Goal: Task Accomplishment & Management: Manage account settings

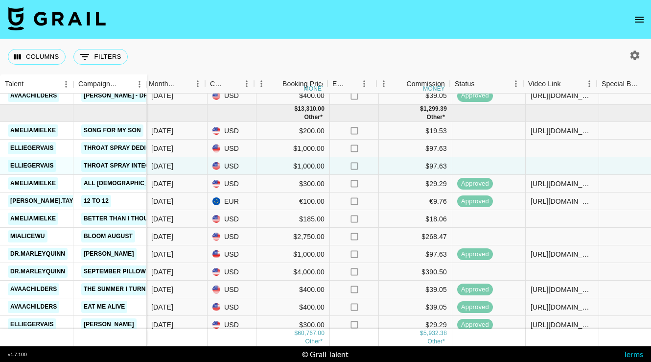
scroll to position [807, 417]
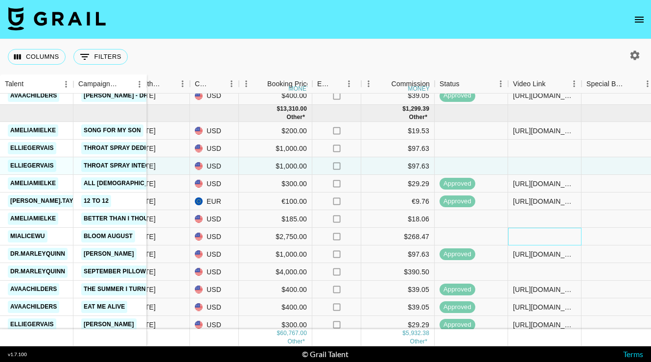
click at [540, 237] on div at bounding box center [544, 237] width 73 height 18
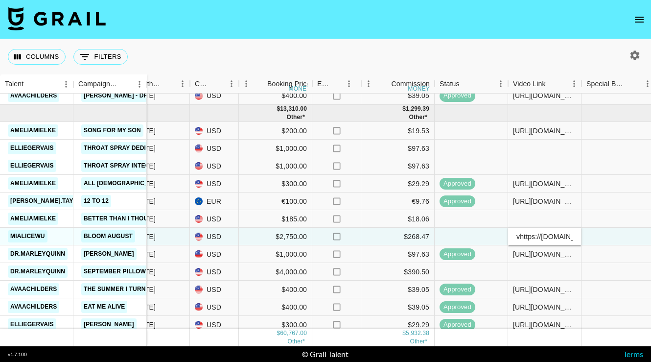
scroll to position [0, 152]
type input "https://www.tiktok.com/@mialicewu/video/7543432499590925599"
click at [603, 233] on div at bounding box center [618, 237] width 73 height 18
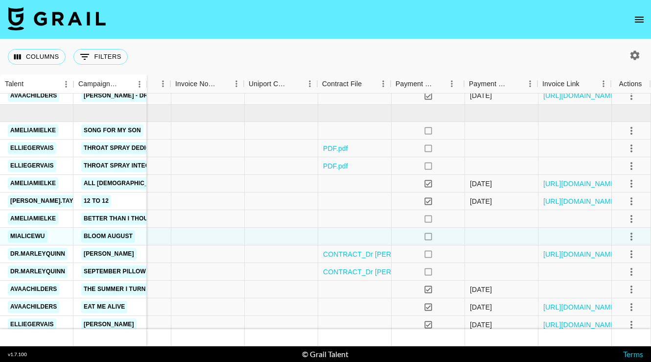
scroll to position [807, 975]
click at [631, 236] on icon "select merge strategy" at bounding box center [632, 237] width 12 height 12
click at [603, 327] on div "Approve" at bounding box center [611, 328] width 30 height 12
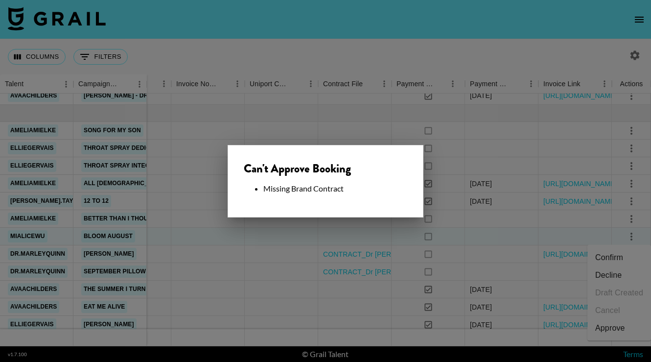
click at [535, 241] on div at bounding box center [325, 181] width 651 height 362
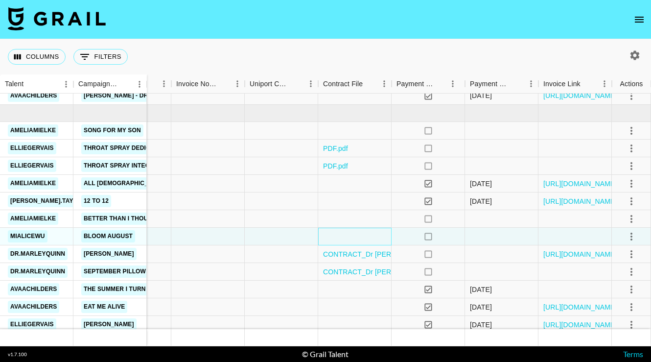
click at [353, 238] on div at bounding box center [354, 237] width 73 height 18
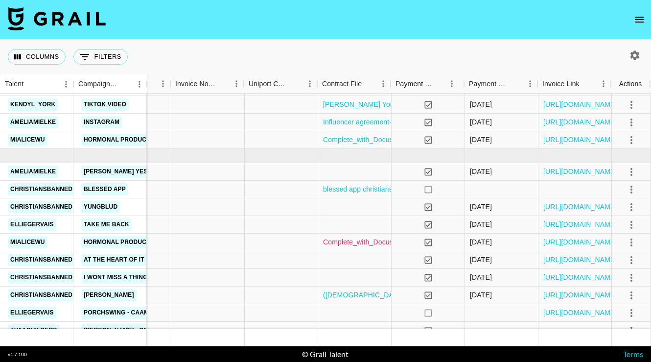
scroll to position [537, 975]
click at [343, 241] on link "Complete_with_Docusign_Alice_Wu_X_Bloom_Horm.pdf" at bounding box center [412, 242] width 178 height 10
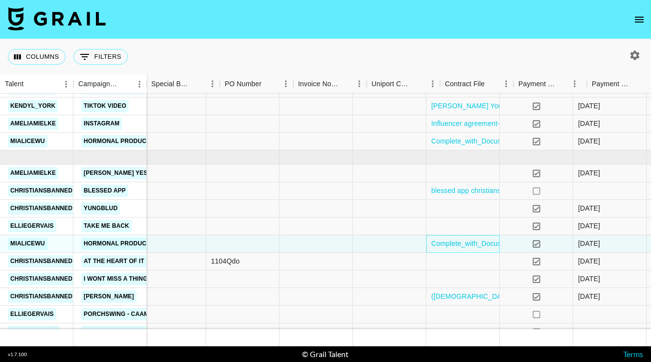
scroll to position [536, 890]
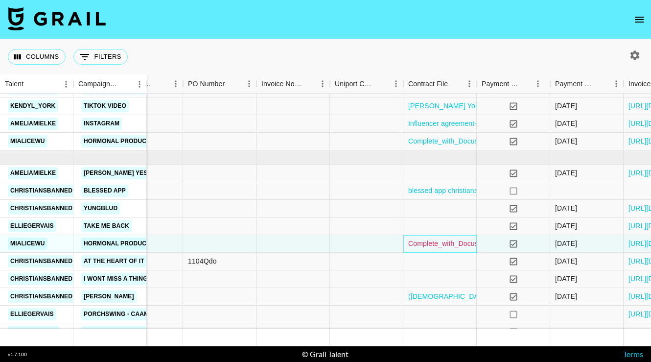
click at [435, 243] on link "Complete_with_Docusign_Alice_Wu_X_Bloom_Horm.pdf" at bounding box center [498, 244] width 178 height 10
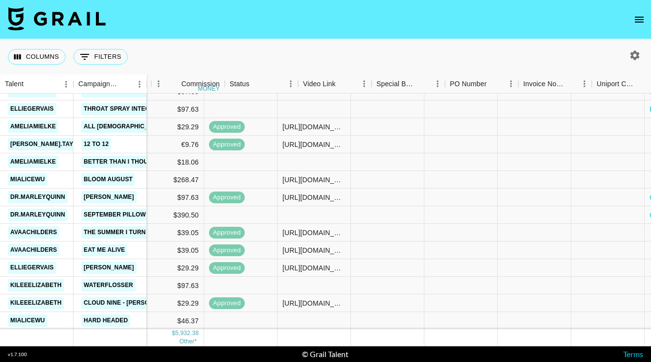
scroll to position [864, 804]
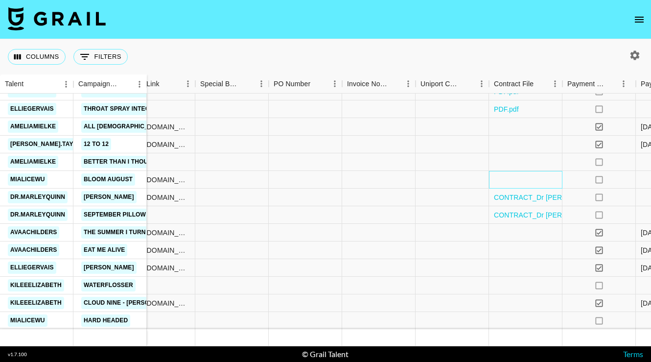
click at [523, 181] on div at bounding box center [525, 180] width 73 height 18
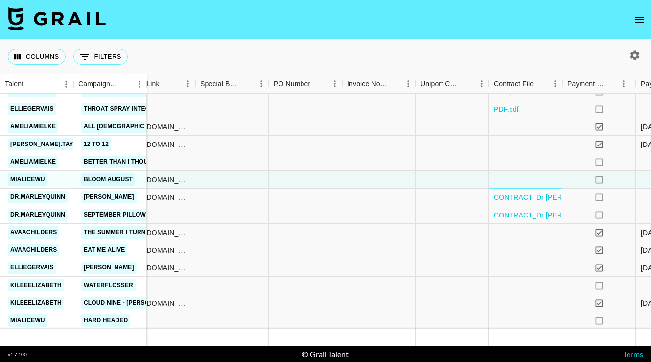
click at [523, 181] on div at bounding box center [525, 180] width 73 height 18
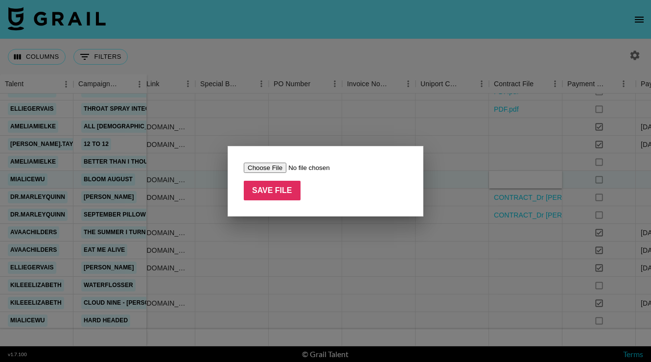
click at [267, 169] on input "file" at bounding box center [306, 168] width 124 height 10
type input "C:\fakepath\Complete_with_Docusign_Alice_Wu_X_Bloom_Horm.pdf"
click at [289, 191] on input "Save File" at bounding box center [272, 191] width 57 height 20
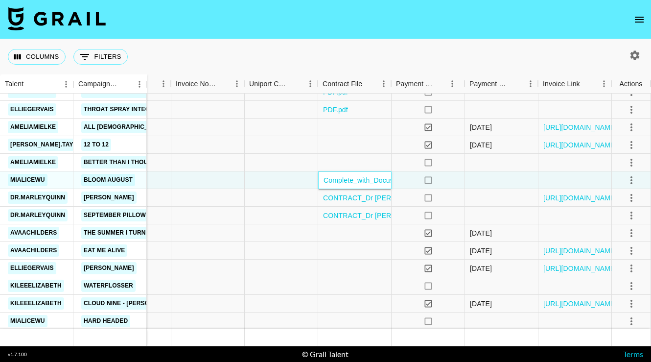
scroll to position [864, 975]
click at [635, 180] on icon "select merge strategy" at bounding box center [632, 180] width 12 height 12
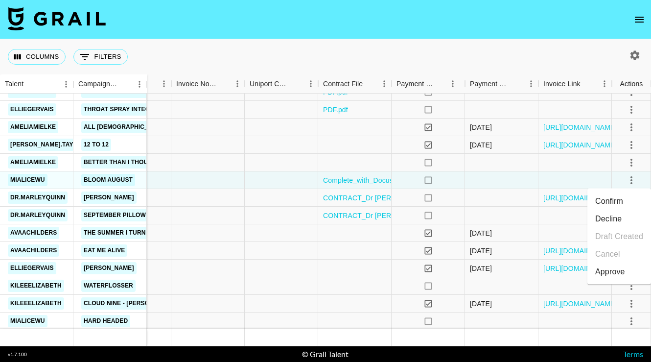
click at [611, 265] on li "Approve" at bounding box center [620, 272] width 64 height 18
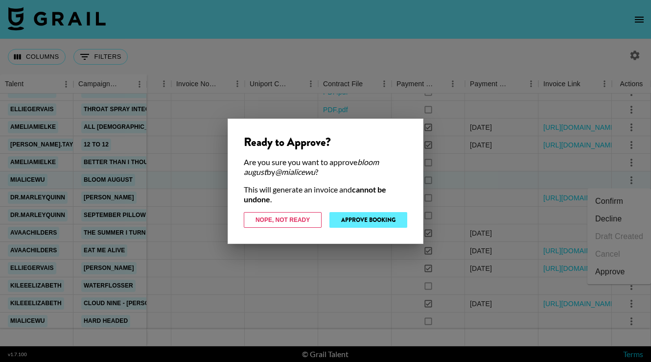
click at [385, 222] on button "Approve Booking" at bounding box center [369, 220] width 78 height 16
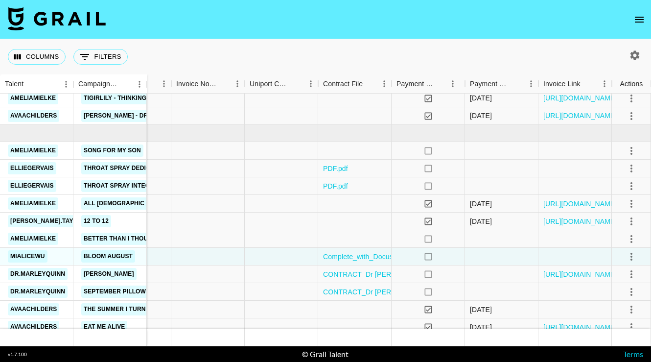
scroll to position [787, 975]
click at [628, 151] on icon "select merge strategy" at bounding box center [632, 151] width 12 height 12
click at [618, 241] on div at bounding box center [631, 239] width 39 height 18
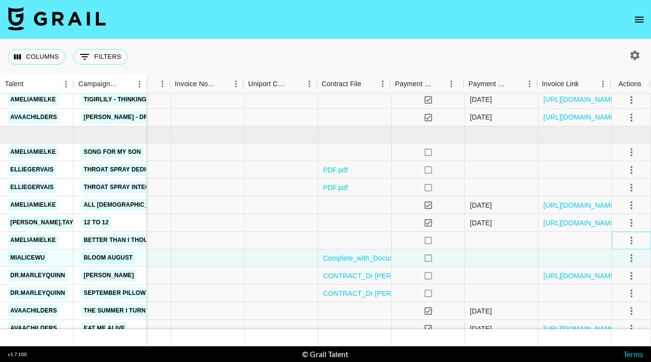
scroll to position [786, 975]
click at [632, 152] on icon "select merge strategy" at bounding box center [632, 152] width 12 height 12
click at [611, 244] on div "Approve" at bounding box center [611, 244] width 30 height 12
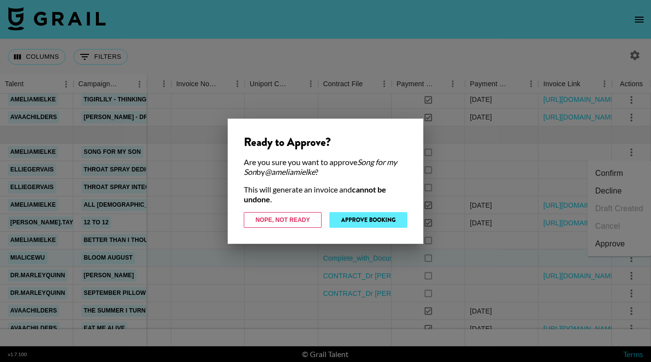
click at [374, 221] on button "Approve Booking" at bounding box center [369, 220] width 78 height 16
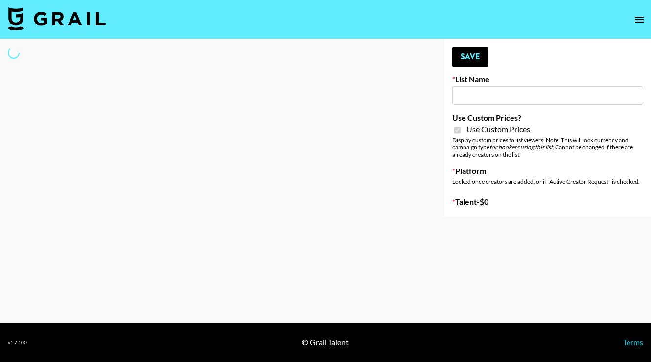
type input "Yap Freely x more MICRO CREATORS"
checkbox input "true"
select select "Brand"
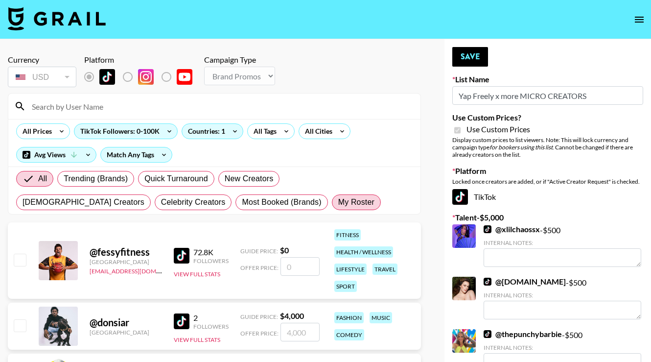
click at [338, 203] on span "My Roster" at bounding box center [356, 202] width 36 height 12
click at [338, 202] on input "My Roster" at bounding box center [338, 202] width 0 height 0
radio input "true"
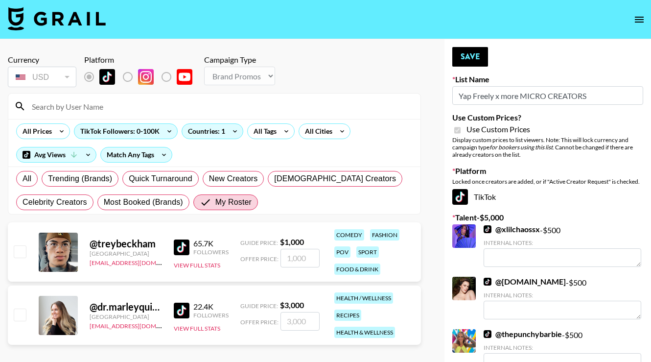
click at [18, 251] on input "checkbox" at bounding box center [20, 251] width 12 height 12
checkbox input "true"
type input "1000"
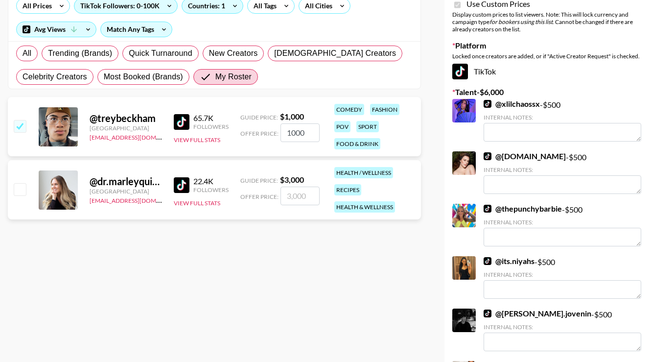
scroll to position [64, 0]
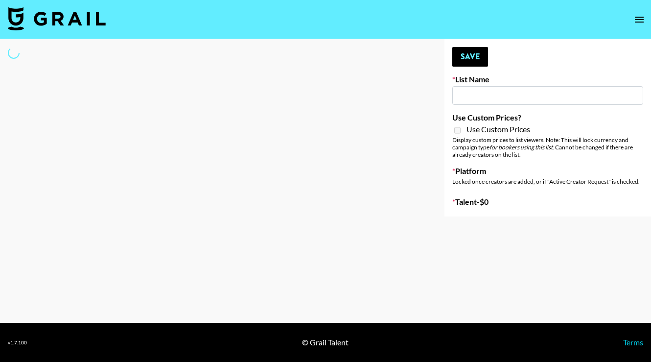
type input "Content Labs for Canva"
select select "Brand"
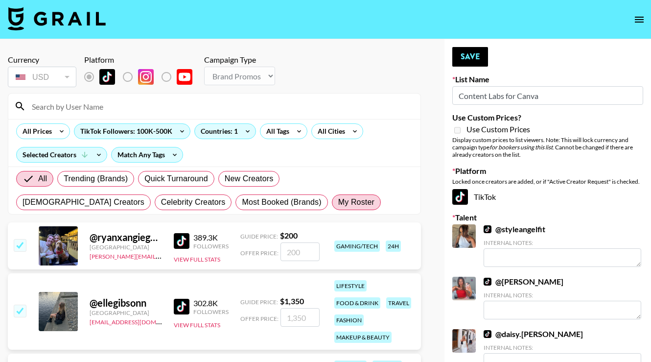
click at [338, 203] on span "My Roster" at bounding box center [356, 202] width 36 height 12
click at [338, 202] on input "My Roster" at bounding box center [338, 202] width 0 height 0
radio input "true"
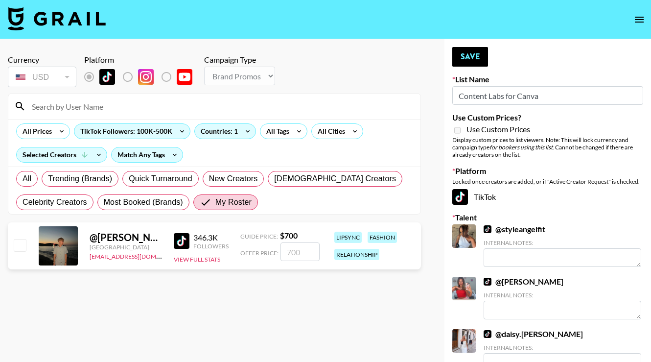
click at [20, 244] on input "checkbox" at bounding box center [20, 245] width 12 height 12
checkbox input "true"
type input "700"
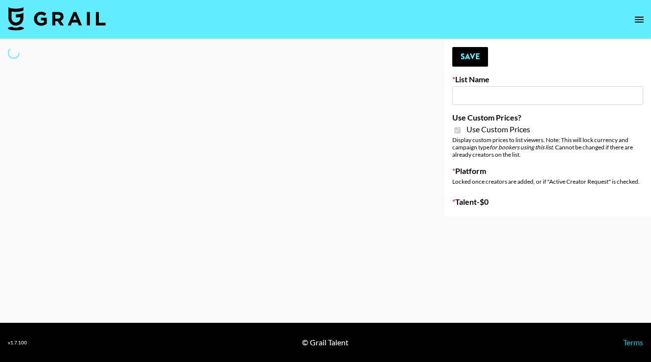
type input "Soapbox Nanos"
checkbox input "true"
select select "Brand"
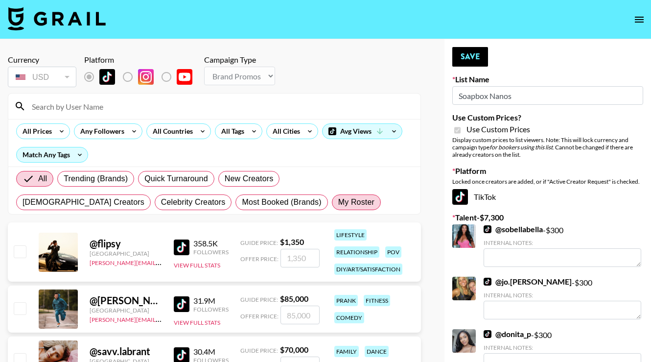
click at [338, 206] on span "My Roster" at bounding box center [356, 202] width 36 height 12
click at [338, 202] on input "My Roster" at bounding box center [338, 202] width 0 height 0
radio input "true"
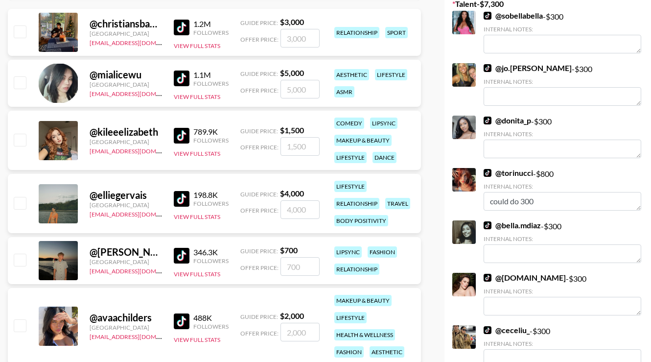
scroll to position [222, 0]
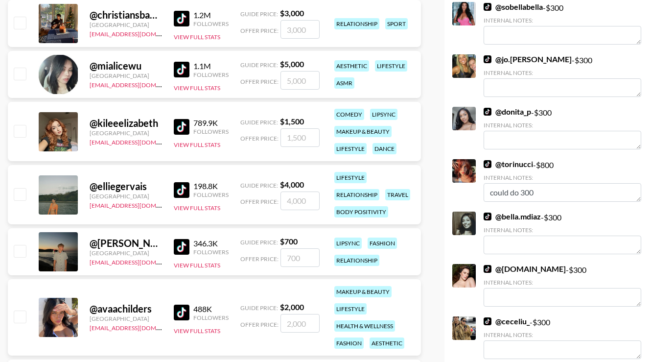
click at [22, 254] on input "checkbox" at bounding box center [20, 251] width 12 height 12
checkbox input "true"
type input "700"
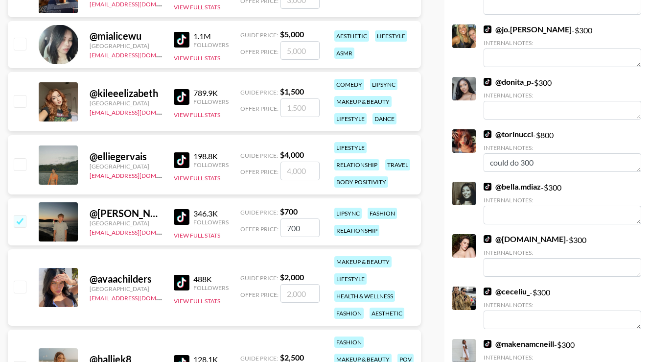
drag, startPoint x: 306, startPoint y: 231, endPoint x: 258, endPoint y: 230, distance: 48.0
click at [258, 230] on div "Offer Price: 700" at bounding box center [280, 227] width 79 height 19
checkbox input "false"
checkbox input "true"
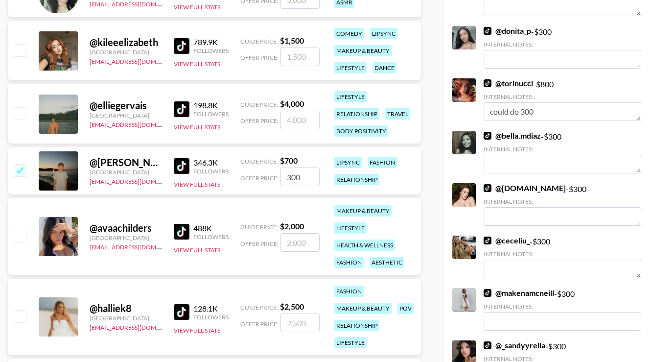
scroll to position [312, 0]
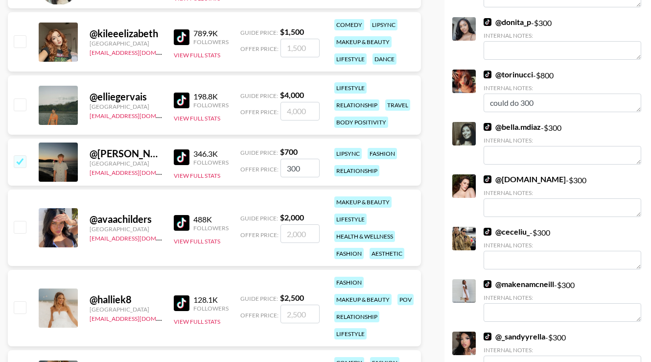
type input "300"
click at [20, 225] on input "checkbox" at bounding box center [20, 227] width 12 height 12
checkbox input "true"
type input "2000"
drag, startPoint x: 306, startPoint y: 234, endPoint x: 245, endPoint y: 234, distance: 60.7
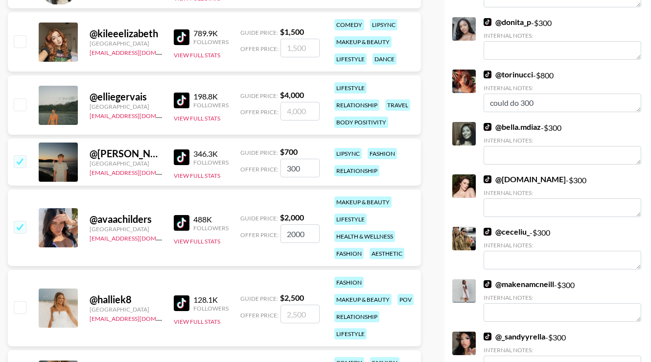
click at [245, 234] on div "Offer Price: 2000" at bounding box center [280, 233] width 79 height 19
checkbox input "false"
checkbox input "true"
type input "4"
checkbox input "false"
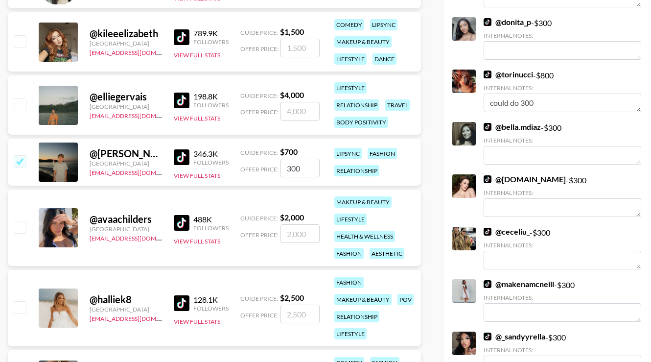
checkbox input "true"
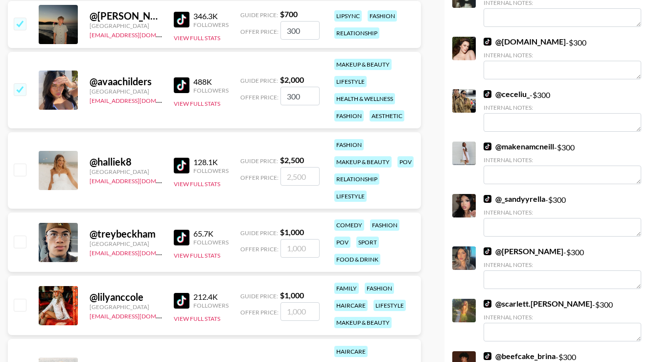
scroll to position [485, 0]
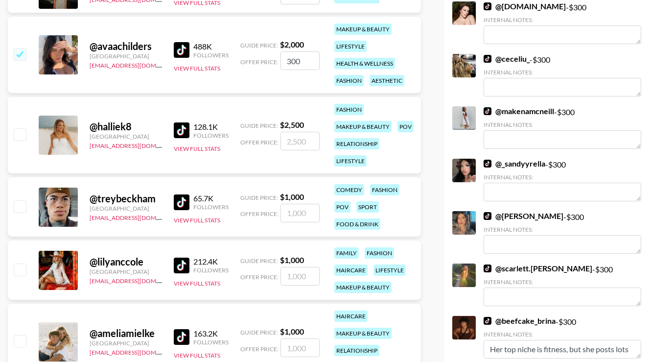
type input "300"
click at [19, 208] on input "checkbox" at bounding box center [20, 206] width 12 height 12
checkbox input "true"
type input "1000"
drag, startPoint x: 309, startPoint y: 213, endPoint x: 265, endPoint y: 213, distance: 44.1
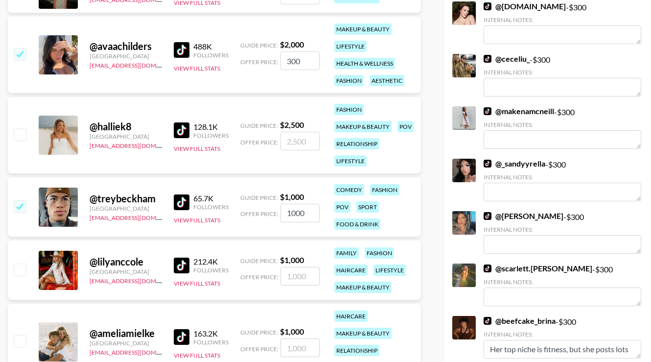
click at [265, 213] on div "Offer Price: 1000" at bounding box center [280, 213] width 79 height 19
checkbox input "false"
checkbox input "true"
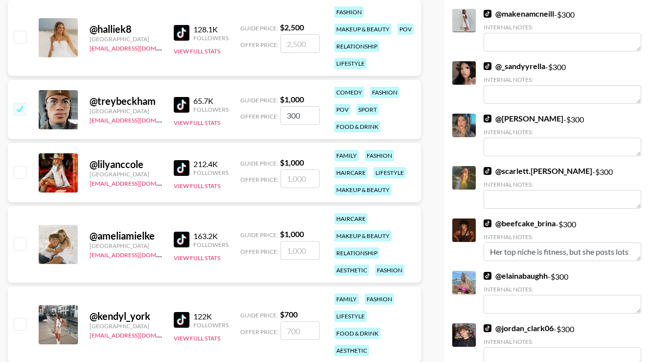
scroll to position [587, 0]
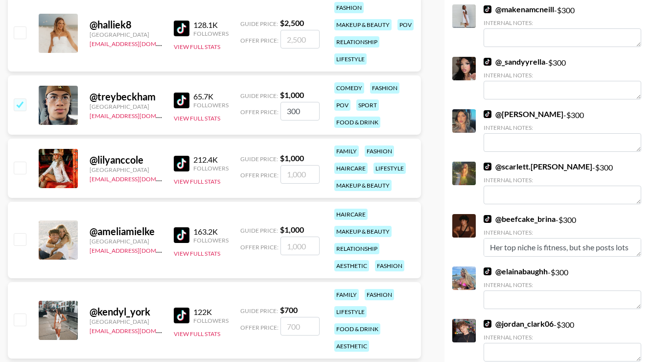
type input "300"
click at [22, 239] on input "checkbox" at bounding box center [20, 239] width 12 height 12
checkbox input "true"
type input "1000"
drag, startPoint x: 312, startPoint y: 246, endPoint x: 228, endPoint y: 241, distance: 84.4
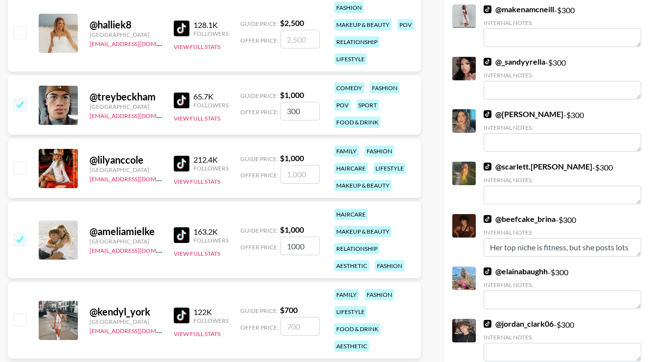
click at [228, 241] on div "@ ameliamielke United States abbey@grail-talent.com 163.2K Followers View Full …" at bounding box center [214, 240] width 413 height 76
checkbox input "false"
checkbox input "true"
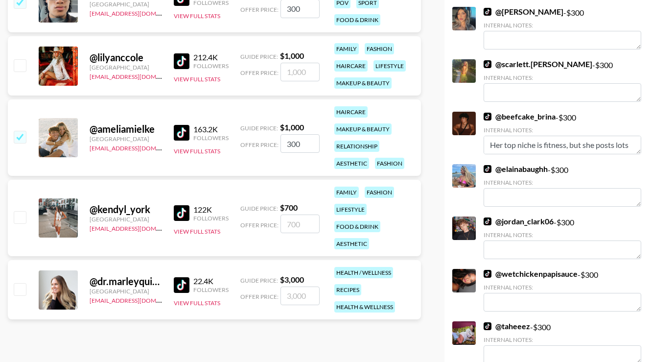
scroll to position [695, 0]
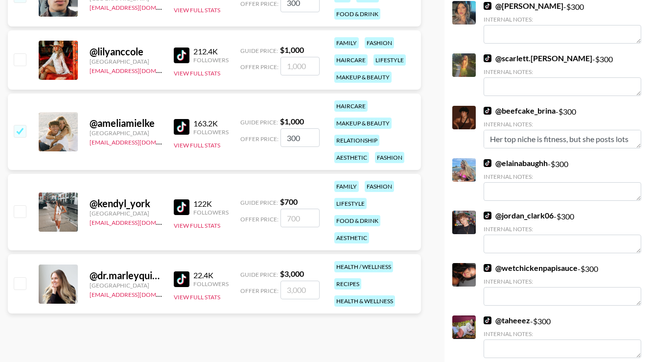
type input "300"
click at [20, 210] on input "checkbox" at bounding box center [20, 211] width 12 height 12
checkbox input "true"
type input "700"
drag, startPoint x: 310, startPoint y: 217, endPoint x: 205, endPoint y: 214, distance: 104.9
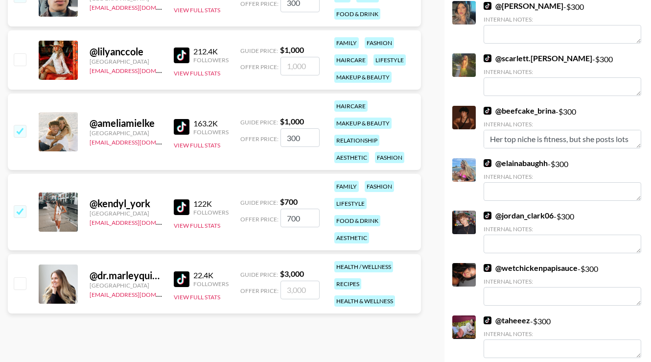
click at [205, 214] on div "@ kendyl_york United States abbey@grail-talent.com 122K Followers View Full Sta…" at bounding box center [214, 212] width 413 height 76
checkbox input "false"
checkbox input "true"
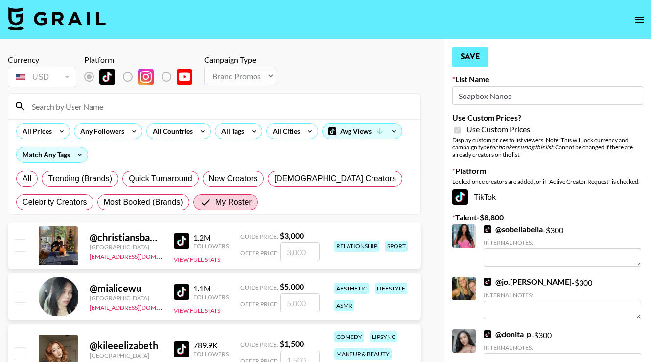
scroll to position [0, 0]
type input "300"
click at [468, 56] on button "Save" at bounding box center [471, 57] width 36 height 20
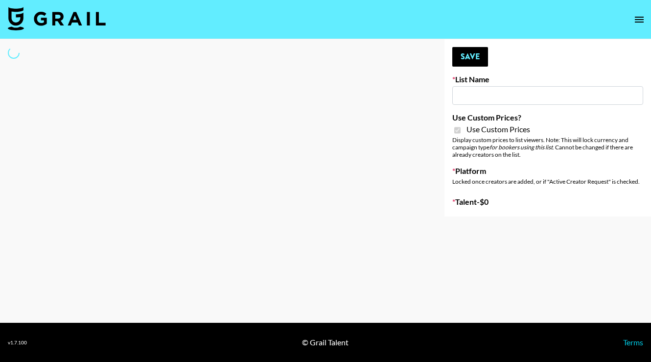
type input "Grace Club"
checkbox input "true"
select select "Brand"
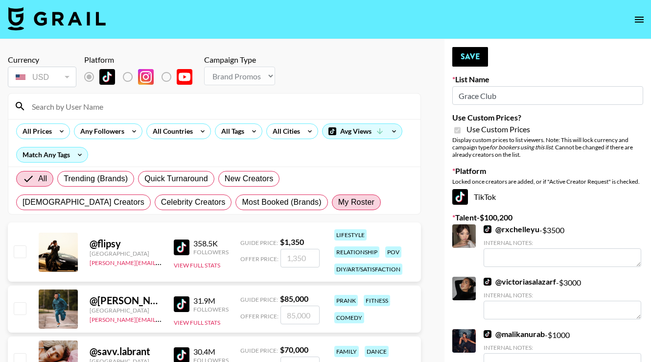
click at [338, 202] on span "My Roster" at bounding box center [356, 202] width 36 height 12
click at [338, 202] on input "My Roster" at bounding box center [338, 202] width 0 height 0
radio input "true"
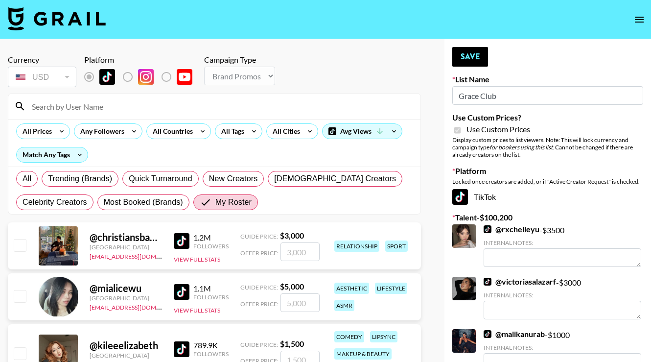
scroll to position [44, 0]
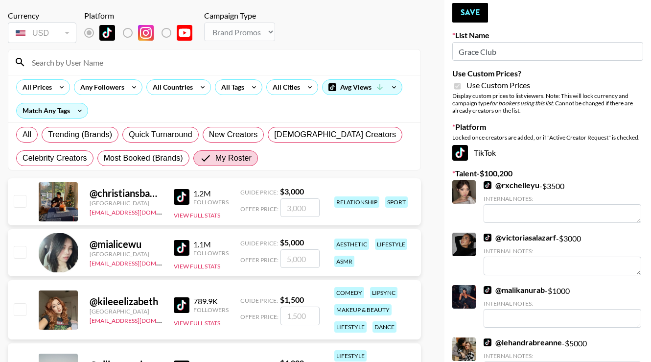
click at [18, 255] on input "checkbox" at bounding box center [20, 252] width 12 height 12
checkbox input "true"
type input "5000"
click at [22, 313] on input "checkbox" at bounding box center [20, 309] width 12 height 12
checkbox input "true"
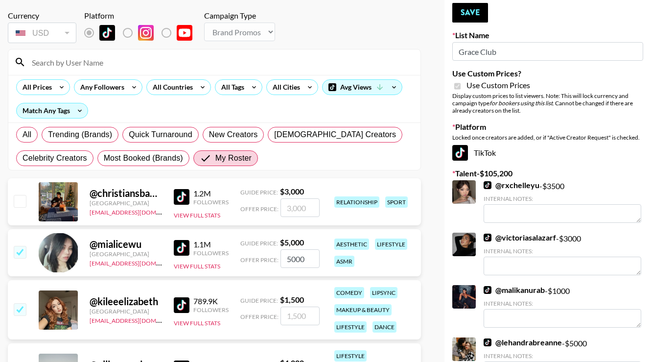
type input "1500"
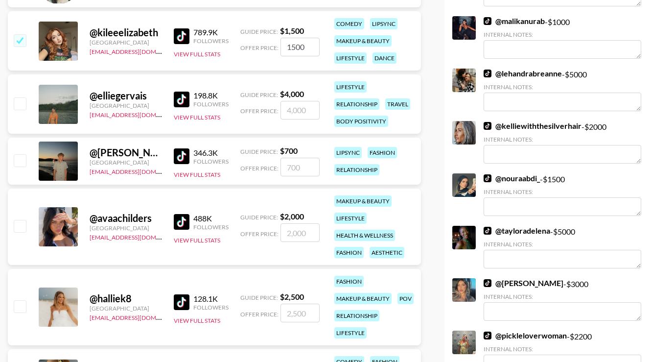
scroll to position [320, 0]
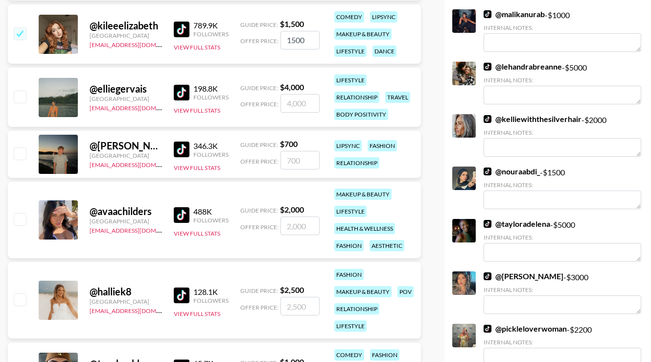
click at [24, 217] on input "checkbox" at bounding box center [20, 219] width 12 height 12
checkbox input "true"
type input "2000"
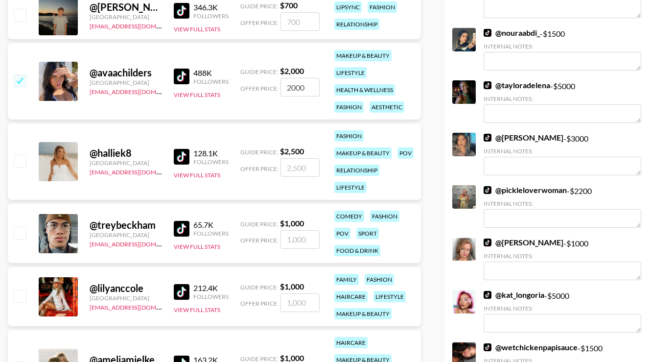
scroll to position [460, 0]
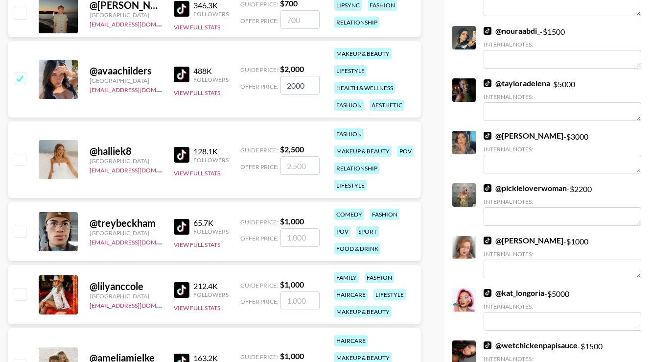
click at [18, 156] on input "checkbox" at bounding box center [20, 159] width 12 height 12
checkbox input "true"
type input "2500"
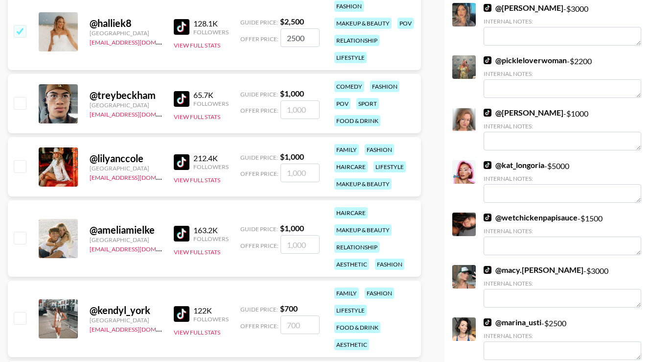
scroll to position [620, 0]
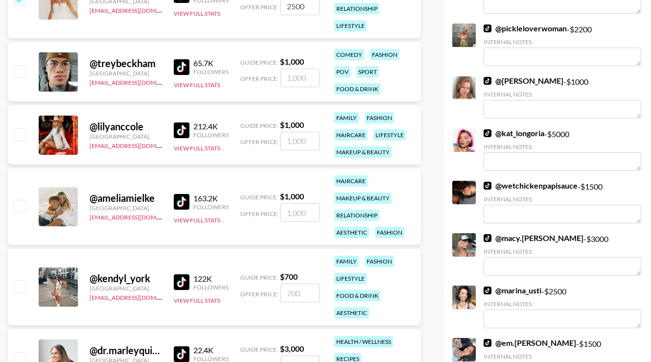
click at [19, 206] on input "checkbox" at bounding box center [20, 206] width 12 height 12
checkbox input "true"
type input "1000"
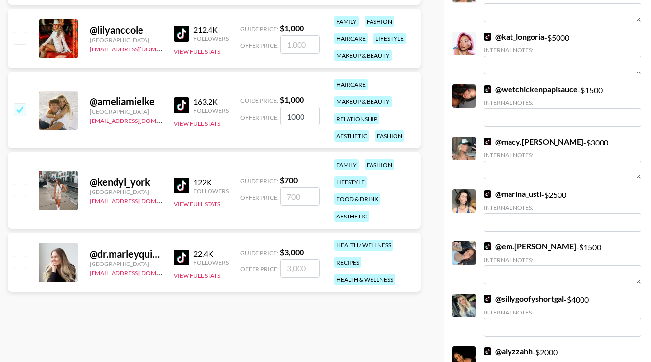
scroll to position [723, 0]
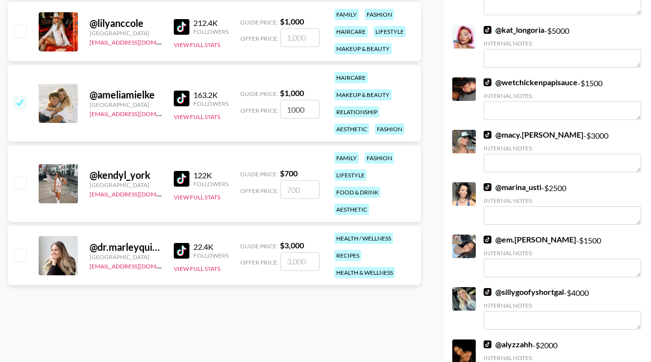
click at [17, 180] on input "checkbox" at bounding box center [20, 183] width 12 height 12
checkbox input "true"
type input "700"
click at [17, 254] on input "checkbox" at bounding box center [20, 255] width 12 height 12
checkbox input "true"
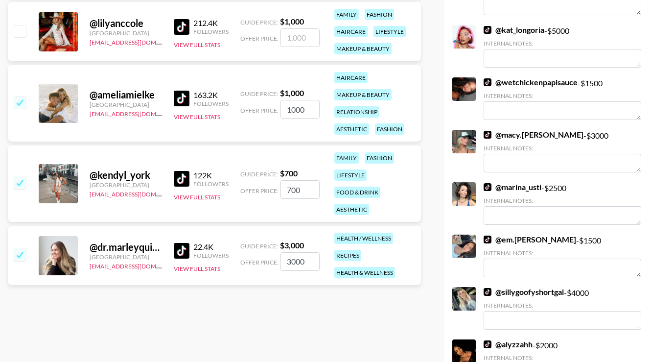
type input "3000"
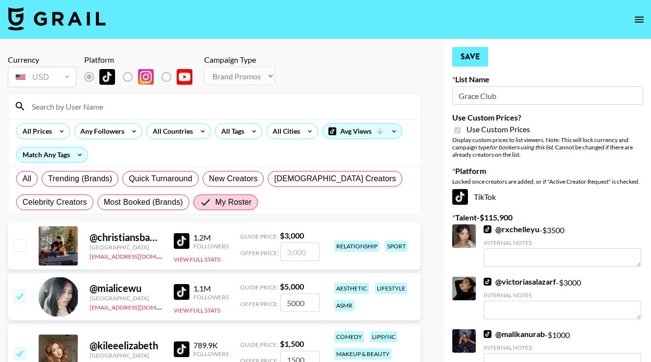
scroll to position [0, 0]
click at [476, 55] on button "Save" at bounding box center [471, 57] width 36 height 20
